Goal: Transaction & Acquisition: Purchase product/service

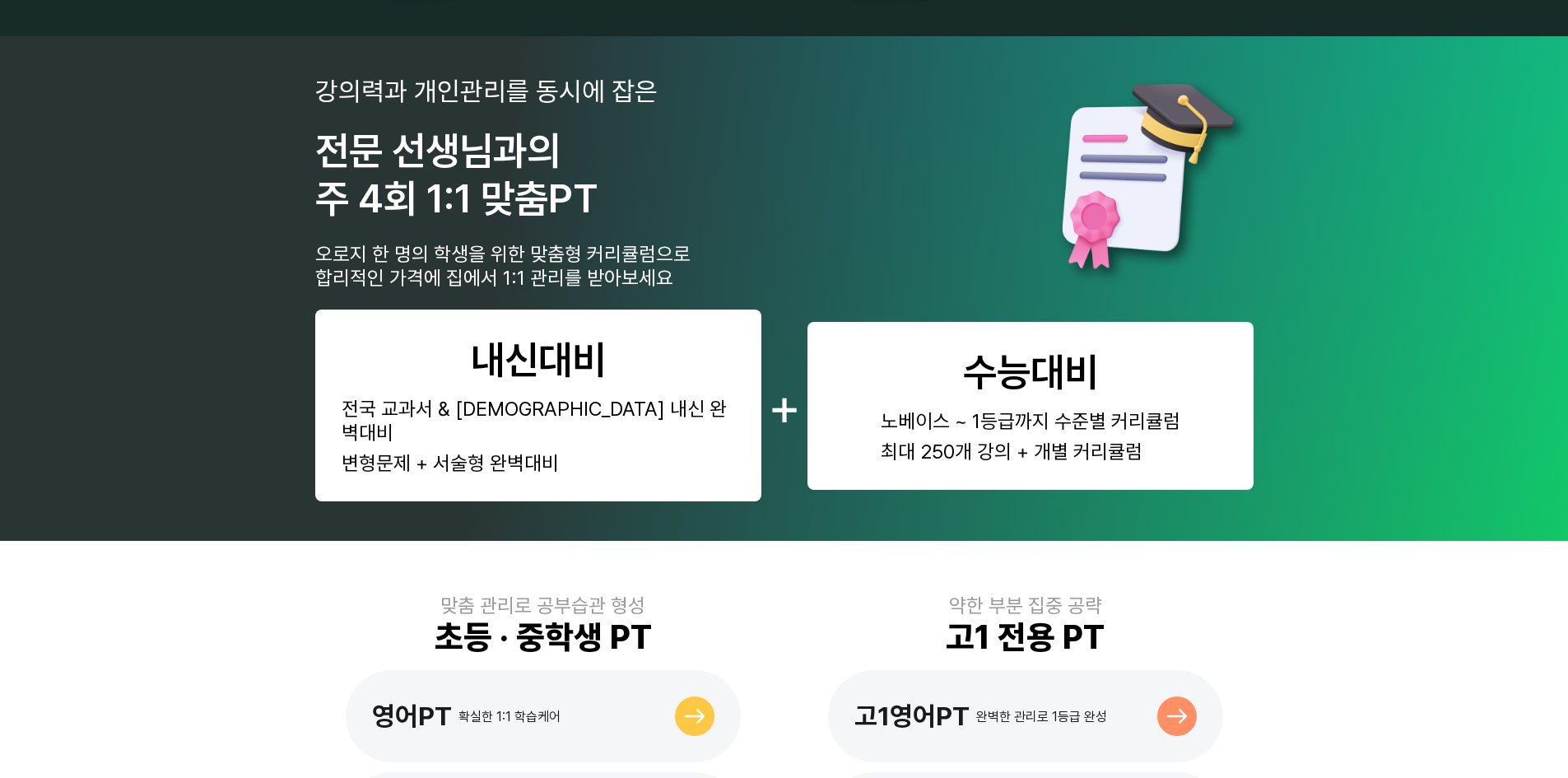
scroll to position [741, 0]
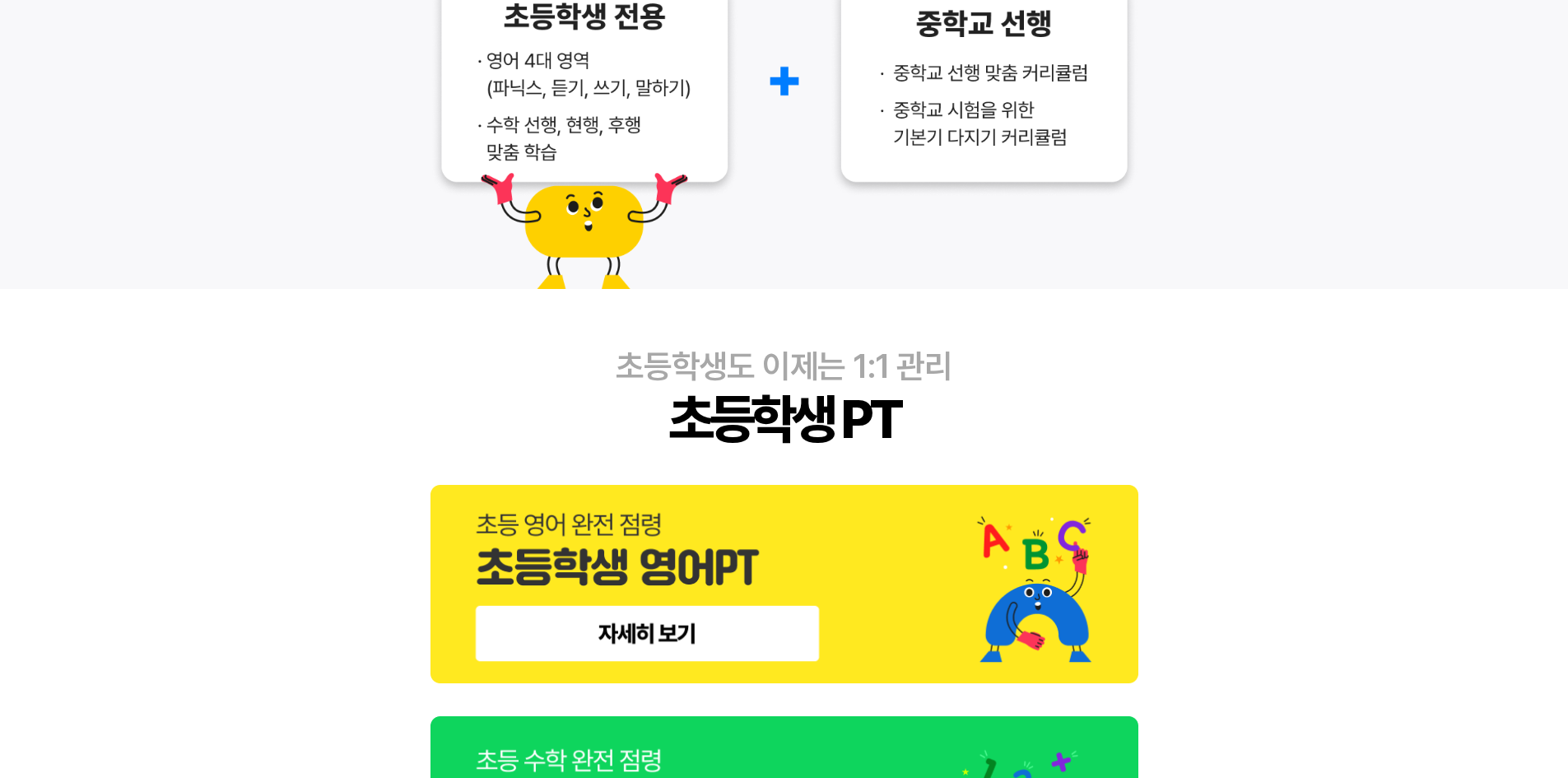
scroll to position [576, 0]
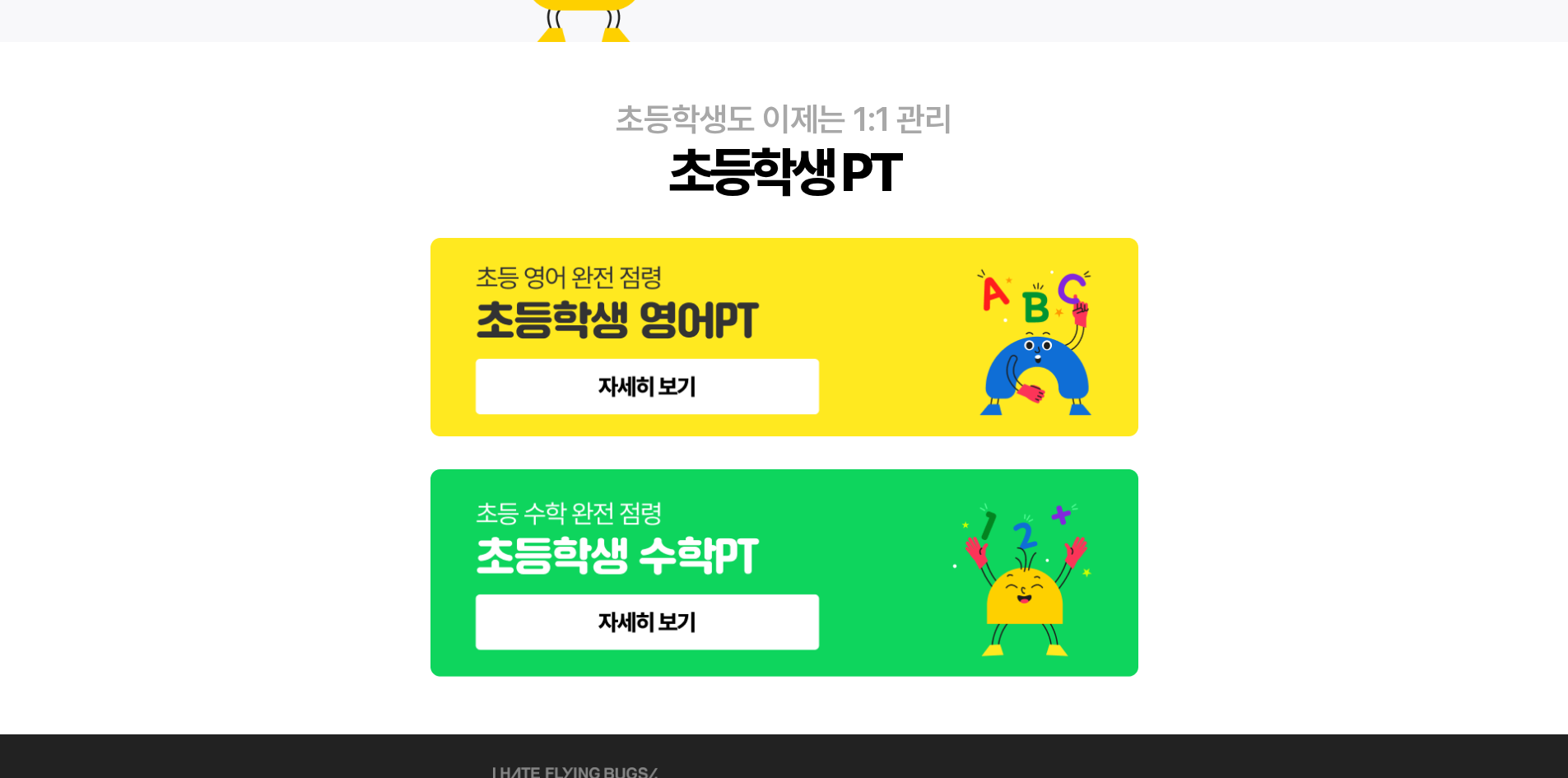
click at [688, 595] on img at bounding box center [784, 574] width 708 height 209
